Goal: Navigation & Orientation: Go to known website

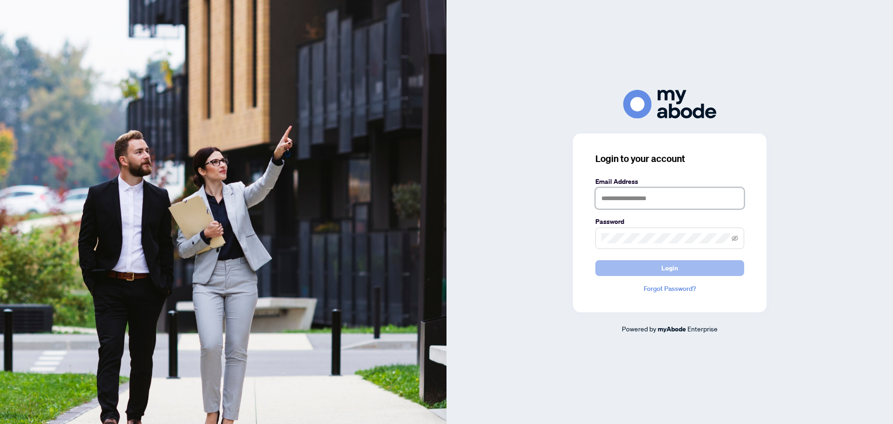
type input "**********"
click at [723, 265] on button "Login" at bounding box center [670, 268] width 149 height 16
